Goal: Task Accomplishment & Management: Manage account settings

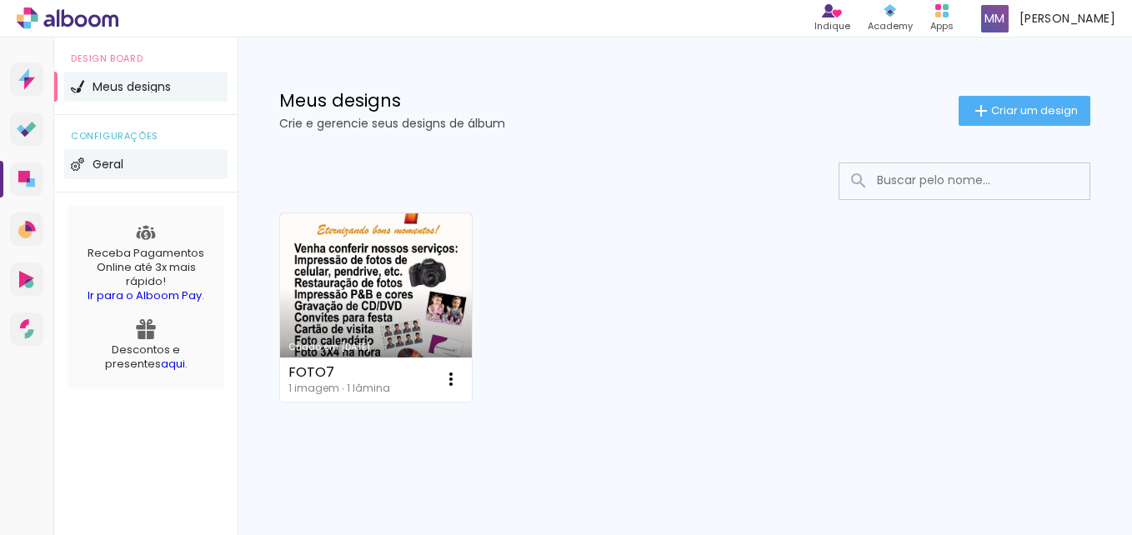
click at [108, 166] on span "Geral" at bounding box center [108, 164] width 31 height 12
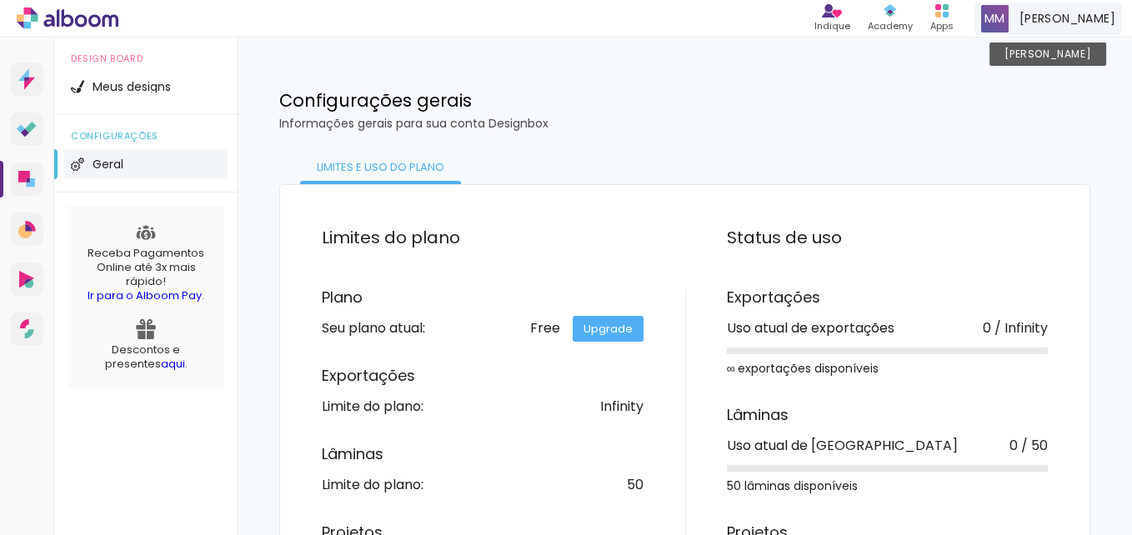
click at [1075, 14] on span "[PERSON_NAME]" at bounding box center [1067, 19] width 96 height 18
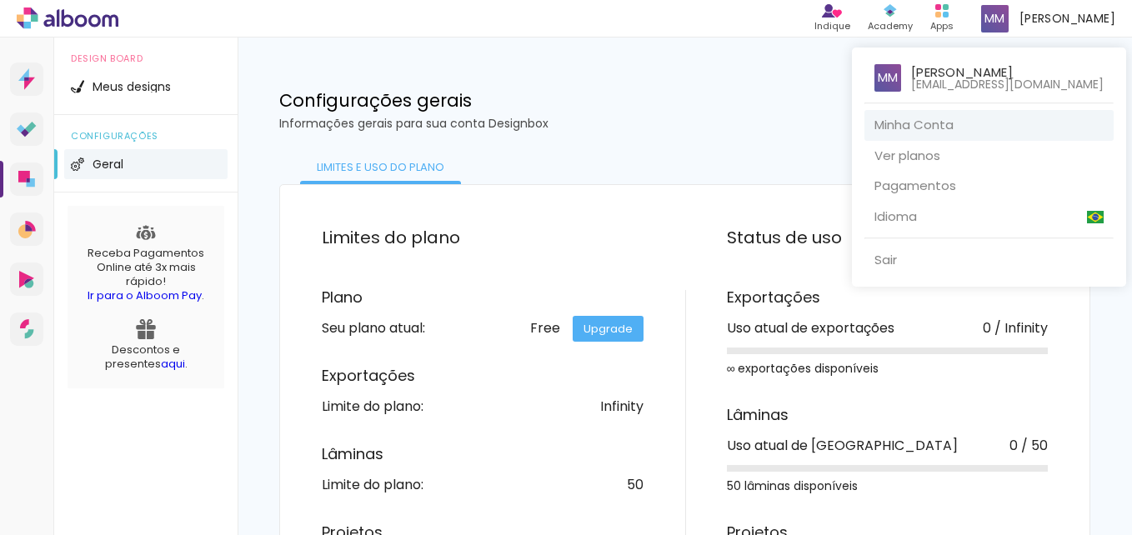
click at [966, 132] on link "Minha Conta" at bounding box center [988, 125] width 249 height 31
